Goal: Task Accomplishment & Management: Manage account settings

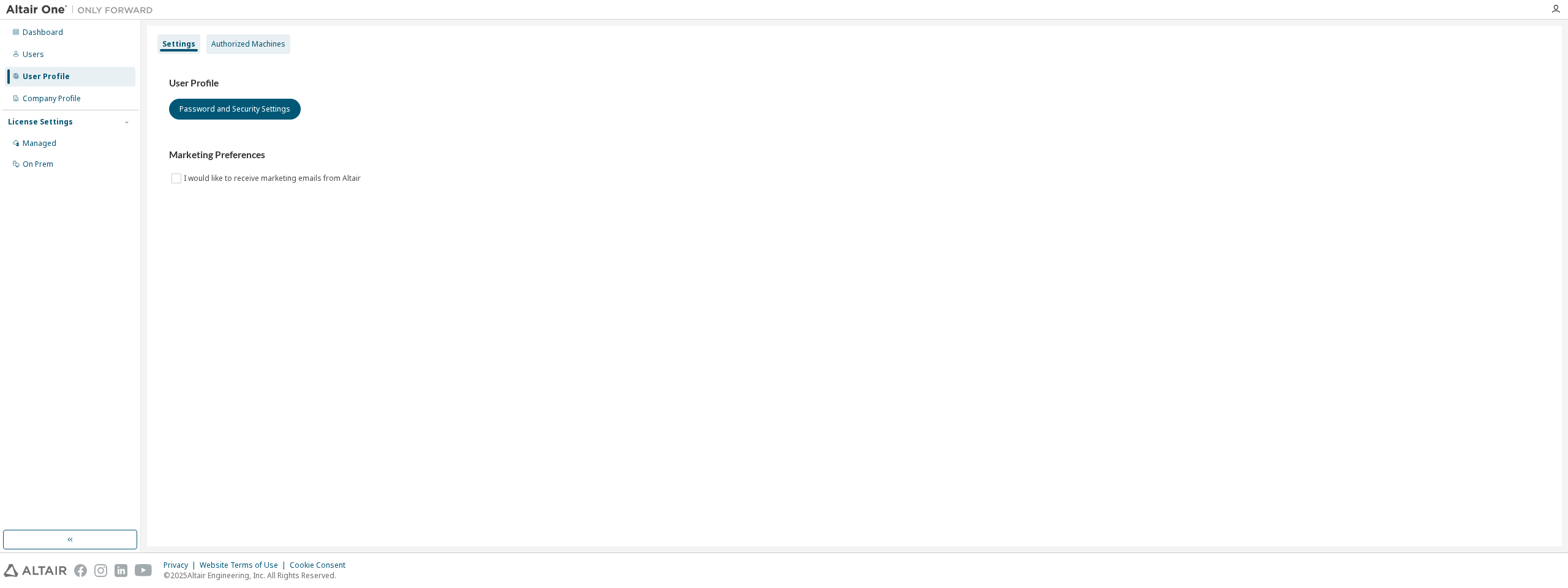
click at [232, 45] on div "Authorized Machines" at bounding box center [249, 44] width 74 height 10
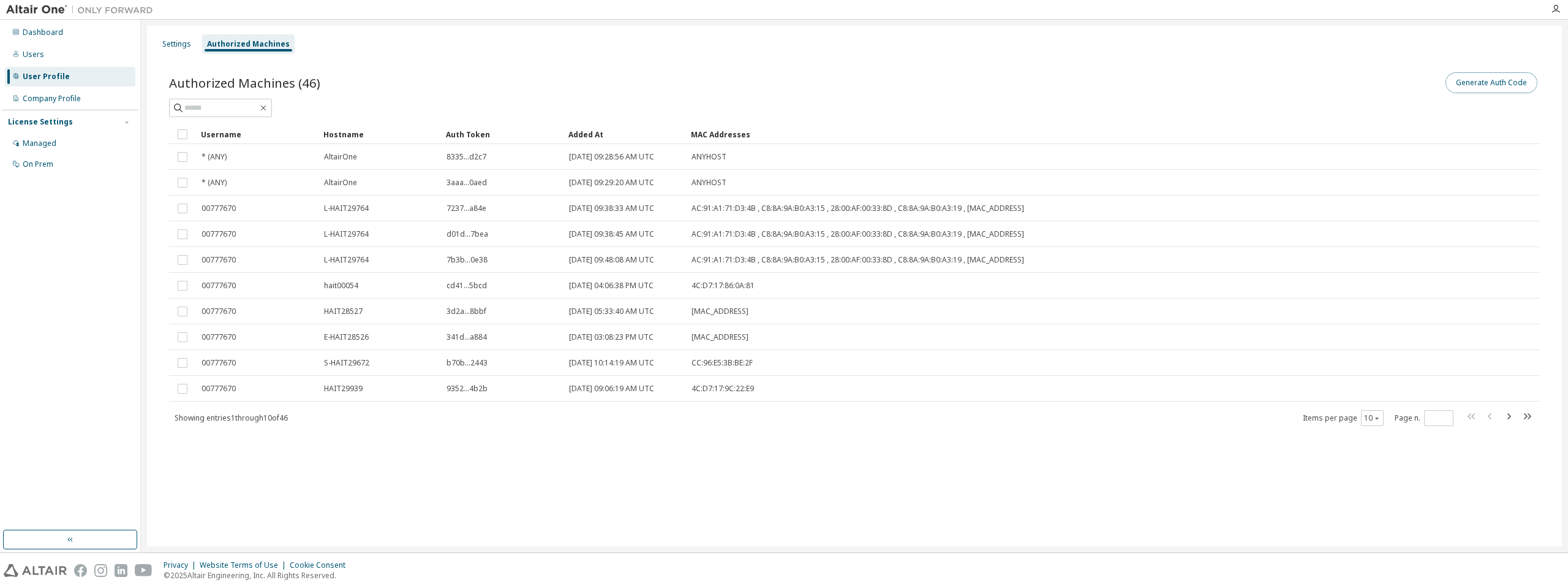
click at [1468, 88] on button "Generate Auth Code" at bounding box center [1492, 83] width 92 height 21
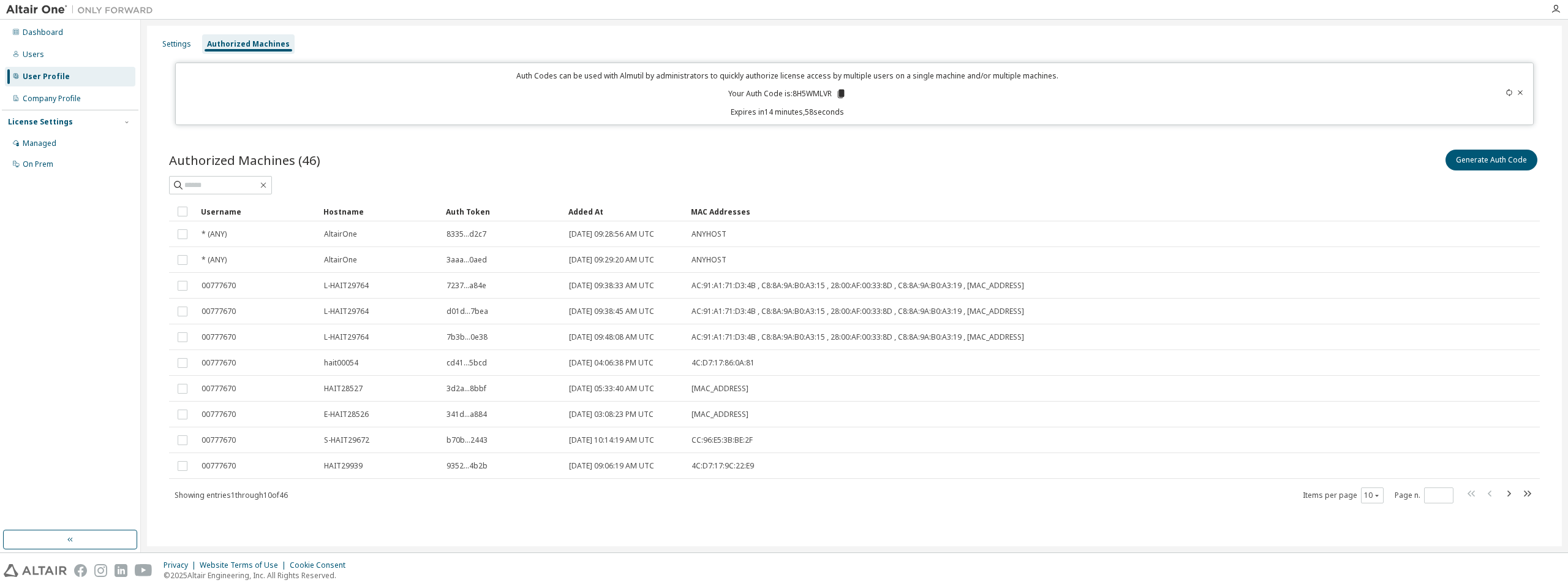
click at [841, 95] on icon at bounding box center [841, 94] width 7 height 9
click at [844, 93] on icon at bounding box center [841, 94] width 7 height 9
click at [842, 95] on icon at bounding box center [841, 94] width 7 height 9
